Goal: Task Accomplishment & Management: Manage account settings

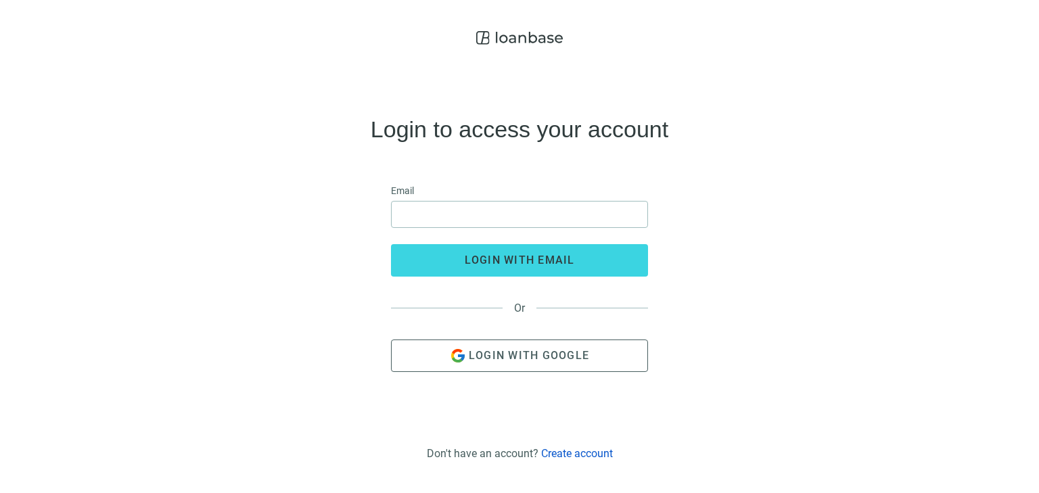
click at [256, 206] on div "Login to access your account Email login with email Or Login with Google" at bounding box center [520, 244] width 1018 height 387
click at [500, 353] on span "Login with Google" at bounding box center [529, 355] width 120 height 13
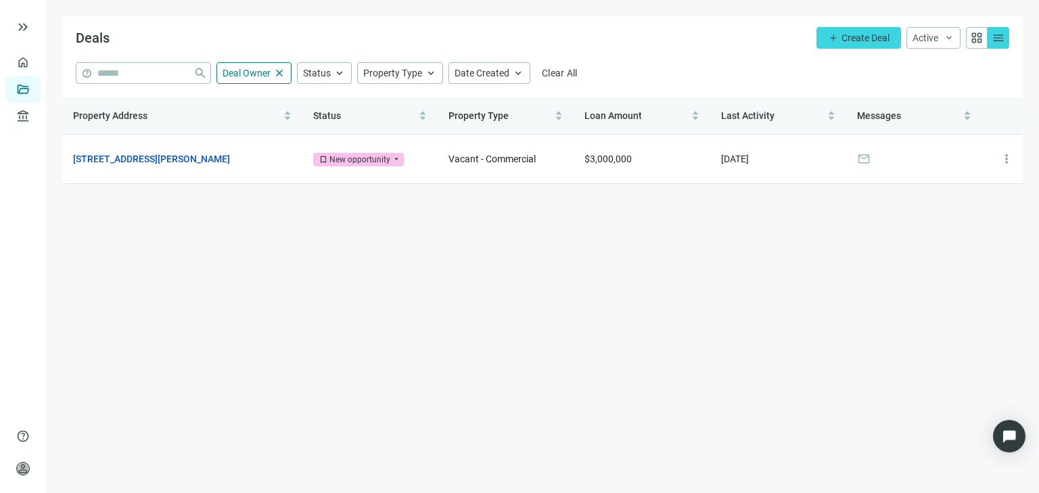
click at [996, 38] on span "menu" at bounding box center [999, 38] width 14 height 14
click at [1004, 39] on span "menu" at bounding box center [999, 38] width 14 height 14
click at [21, 466] on span "person" at bounding box center [23, 469] width 14 height 14
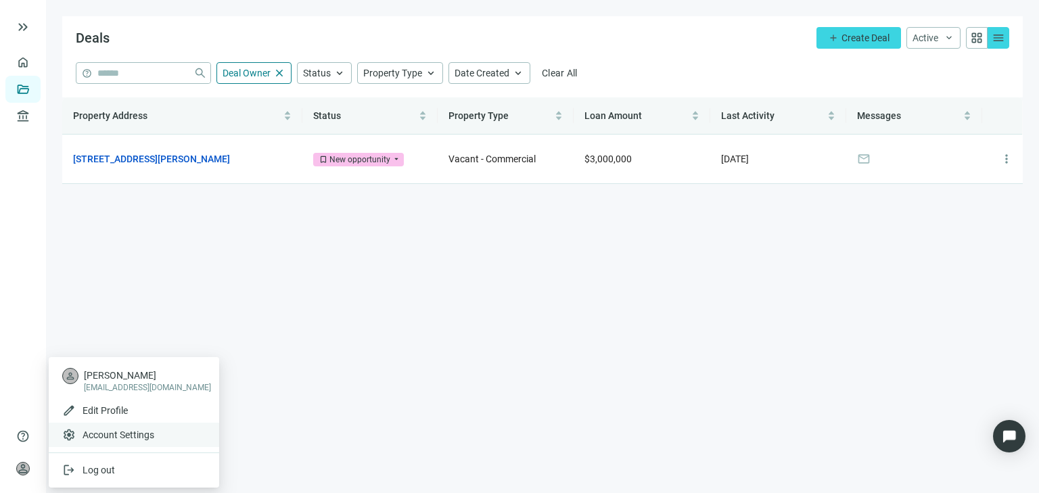
click at [106, 434] on span "Account Settings" at bounding box center [119, 435] width 72 height 14
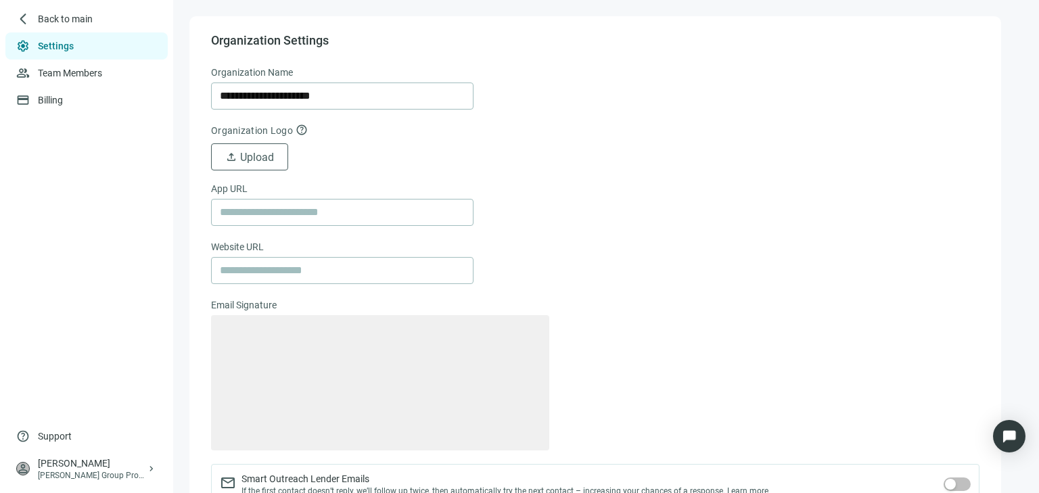
type textarea "**********"
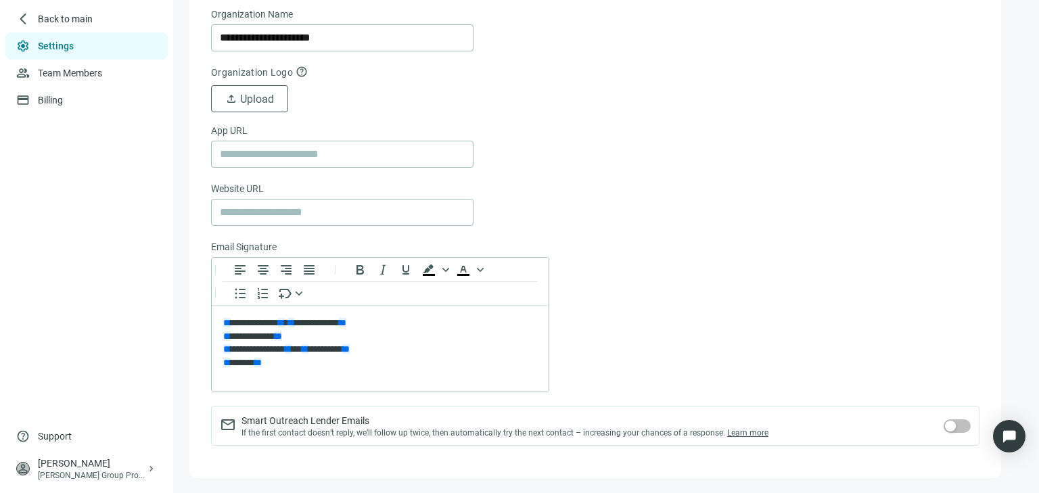
scroll to position [59, 0]
click at [45, 97] on link "Billing" at bounding box center [52, 100] width 28 height 11
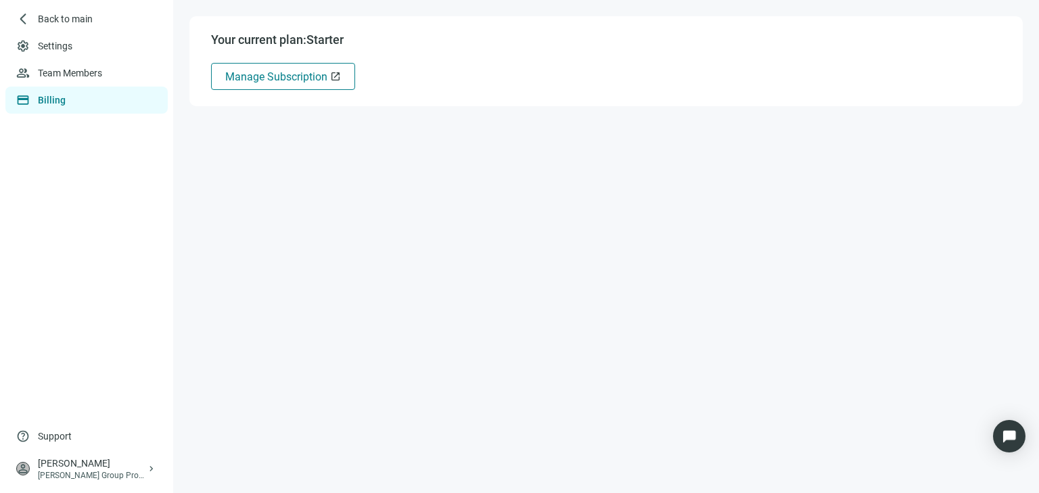
click at [296, 70] on span "Manage Subscription" at bounding box center [276, 76] width 102 height 13
